Goal: Transaction & Acquisition: Obtain resource

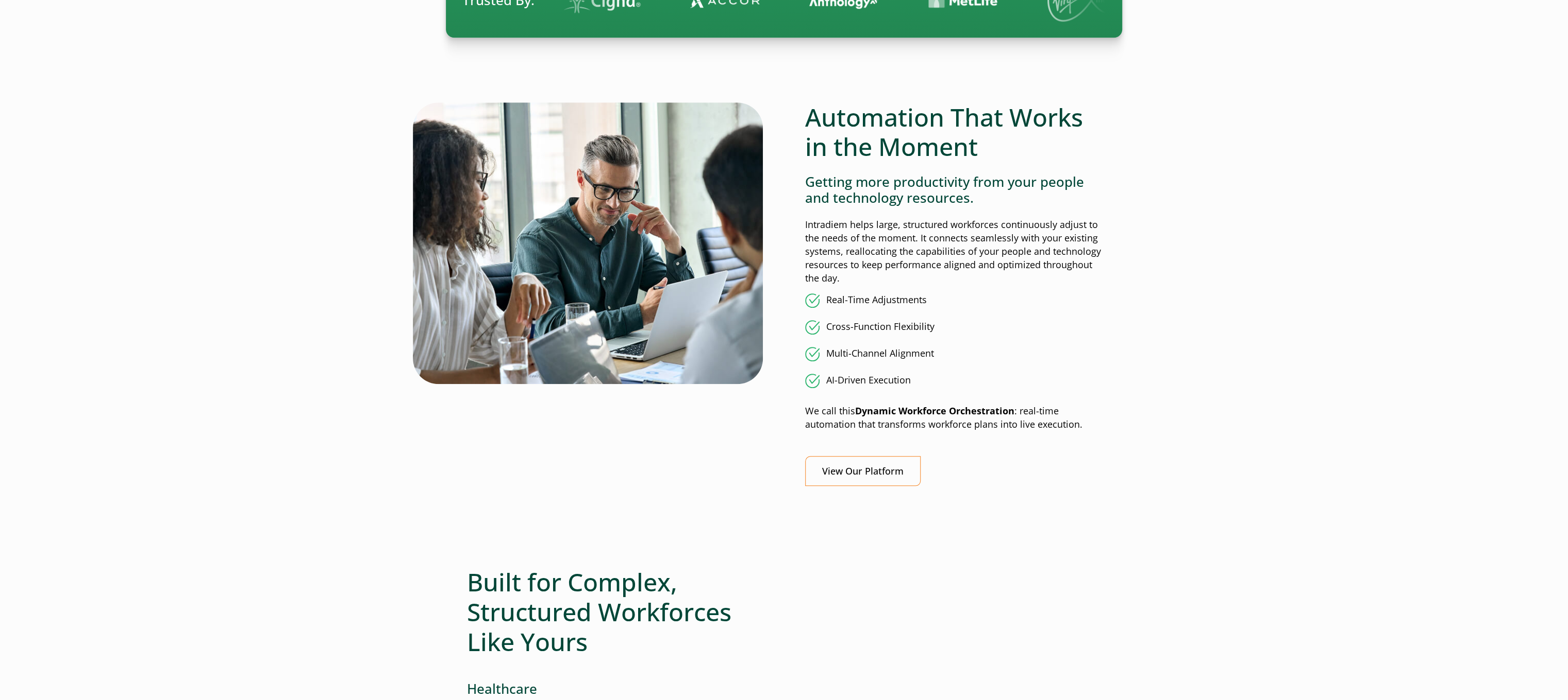
scroll to position [1030, 0]
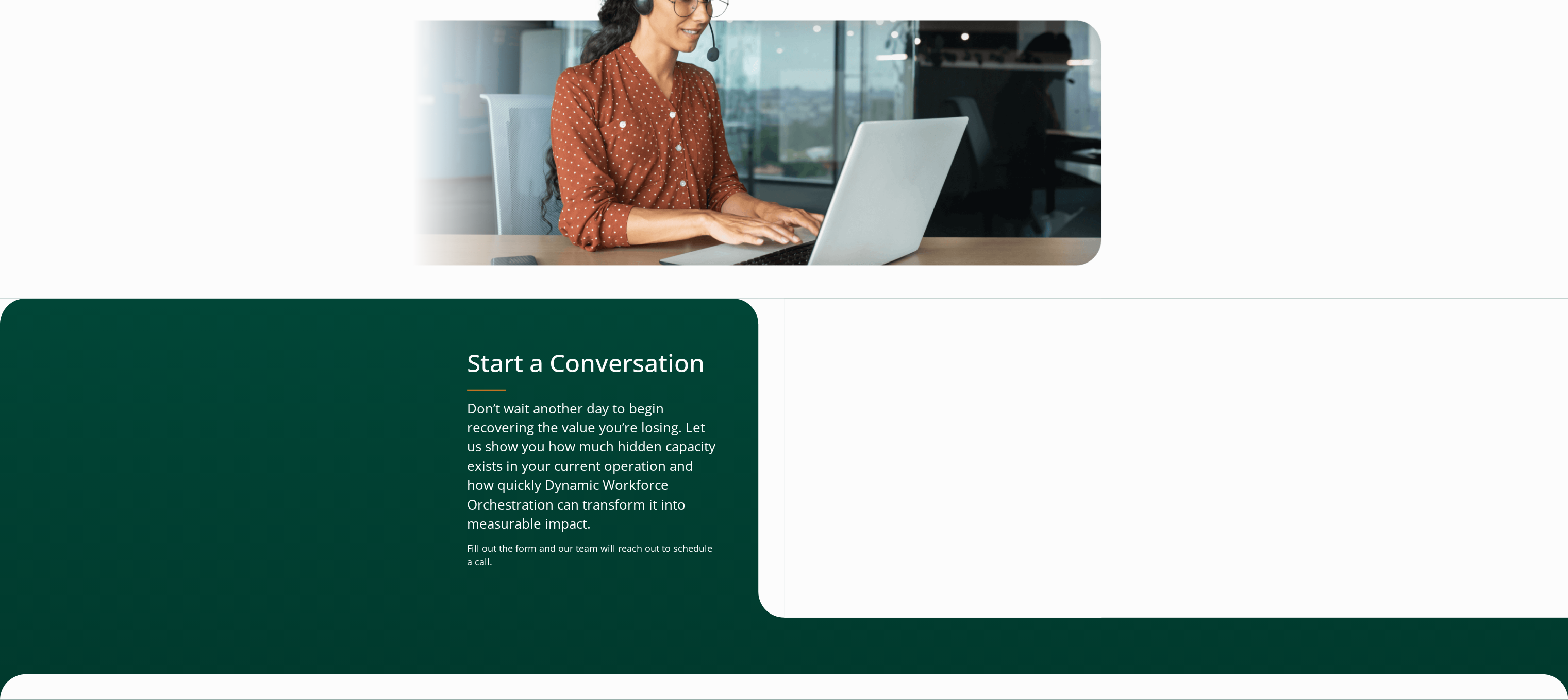
scroll to position [2895, 0]
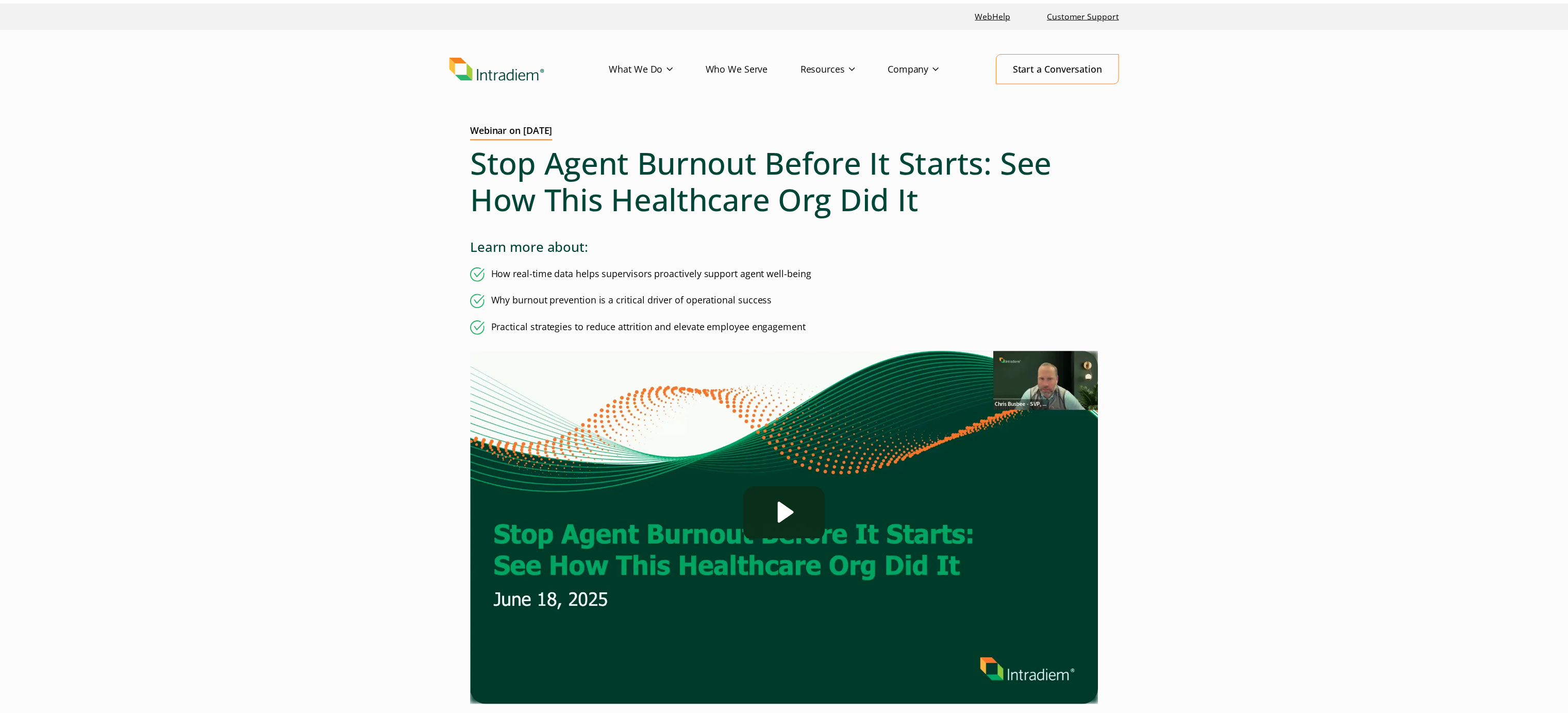
scroll to position [229, 0]
